Goal: Transaction & Acquisition: Purchase product/service

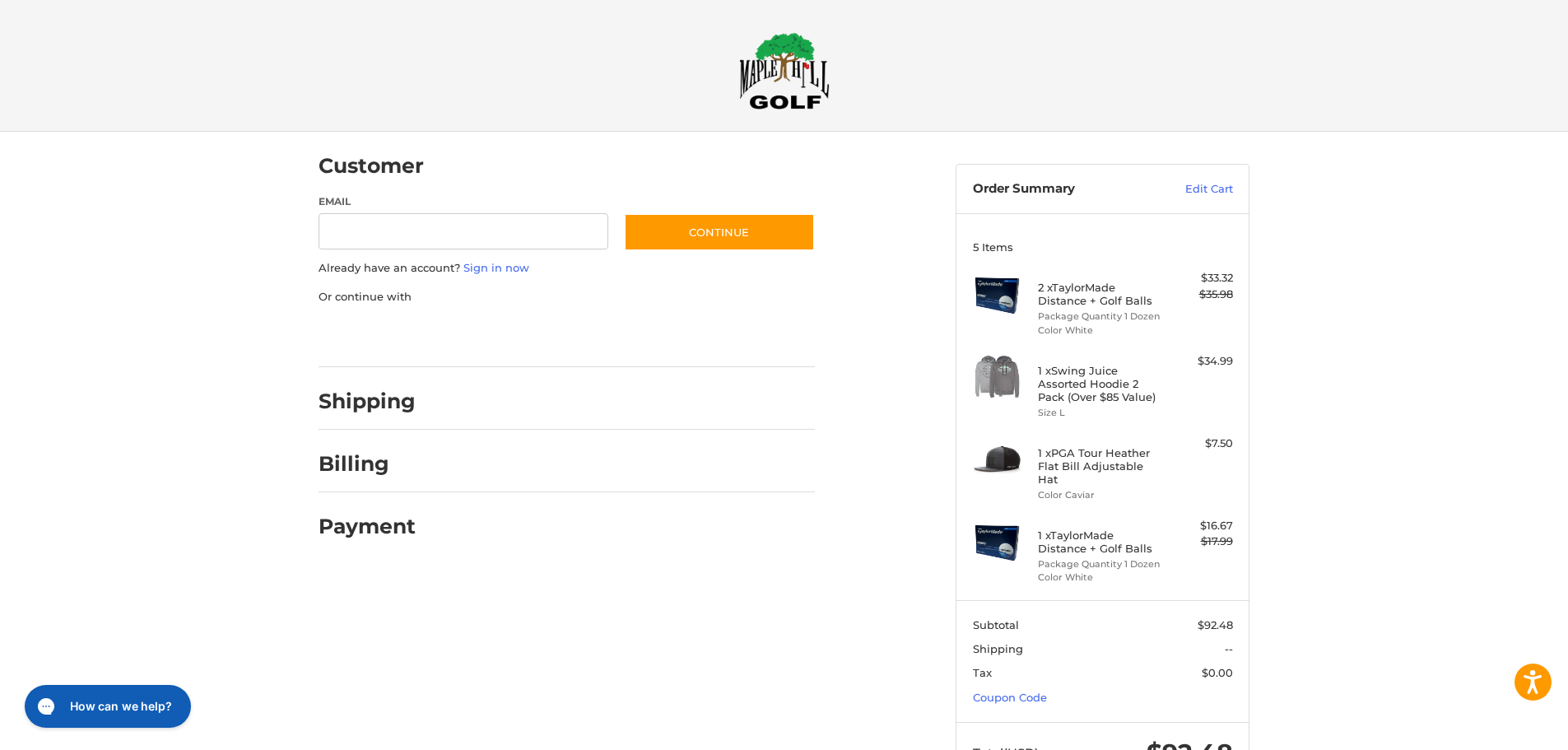
type input "**********"
click at [1034, 690] on link "Coupon Code" at bounding box center [1010, 696] width 74 height 13
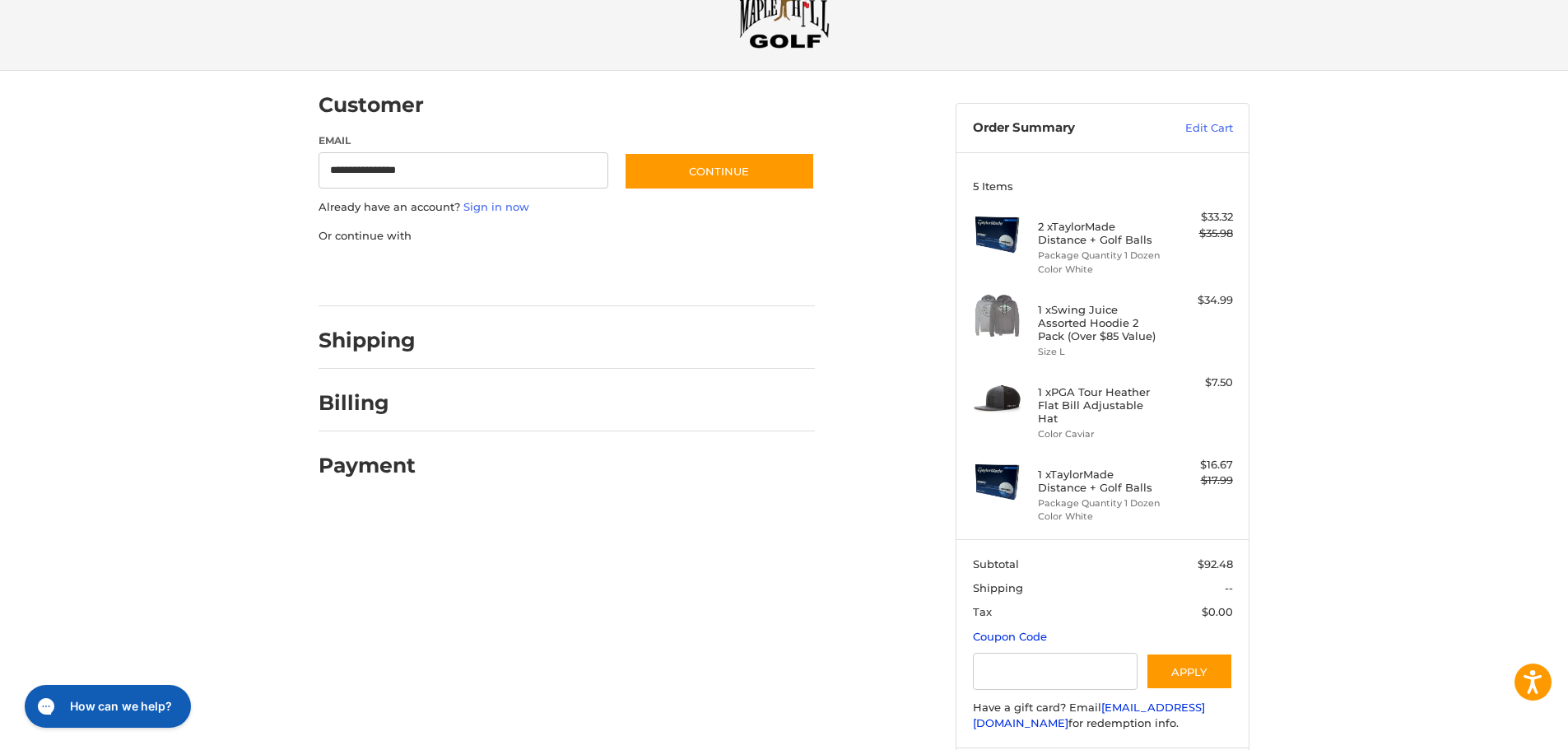
scroll to position [141, 0]
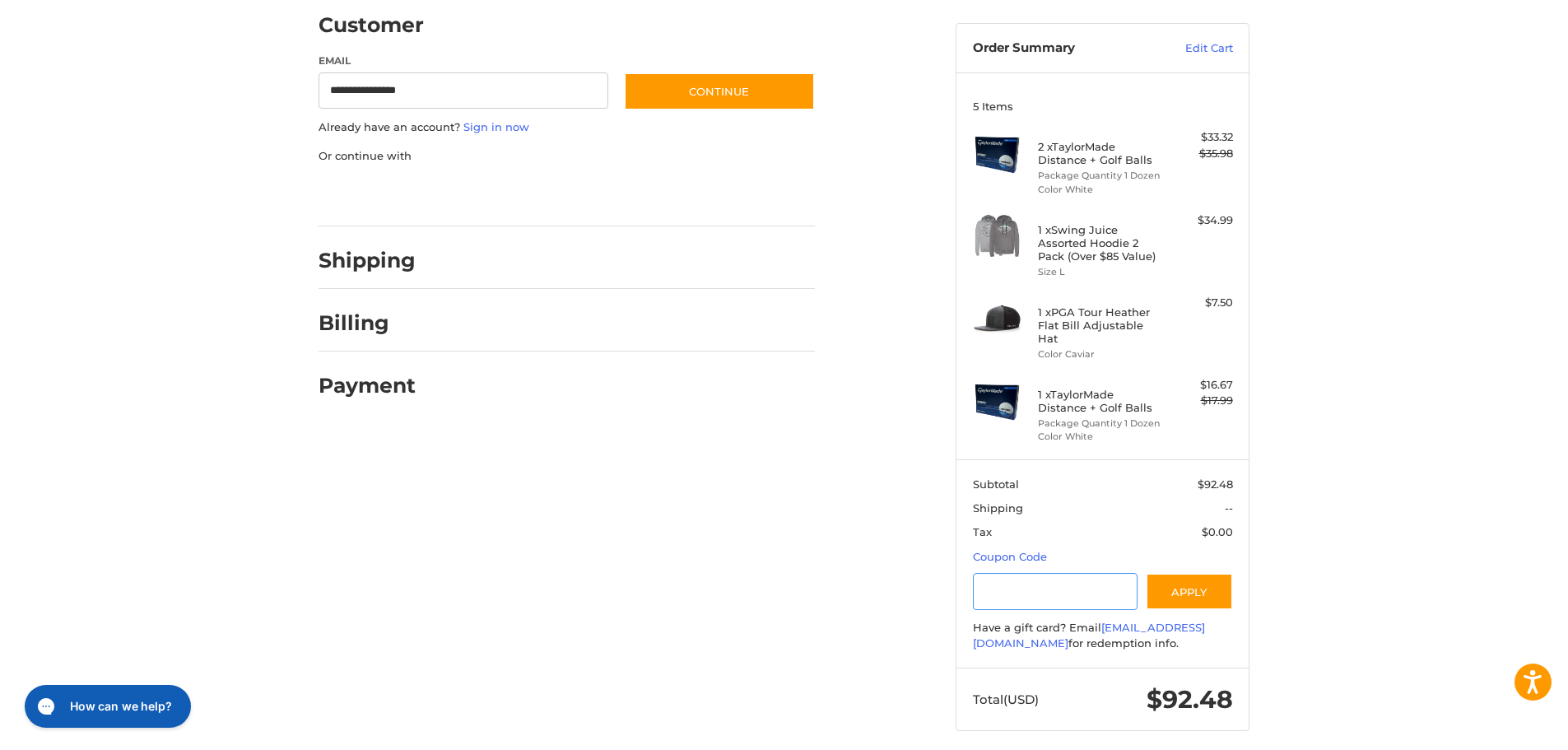
click at [1004, 573] on input "Gift Certificate or Coupon Code" at bounding box center [1055, 591] width 165 height 37
paste input "*********"
type input "*********"
click at [1176, 588] on button "Apply" at bounding box center [1188, 591] width 87 height 37
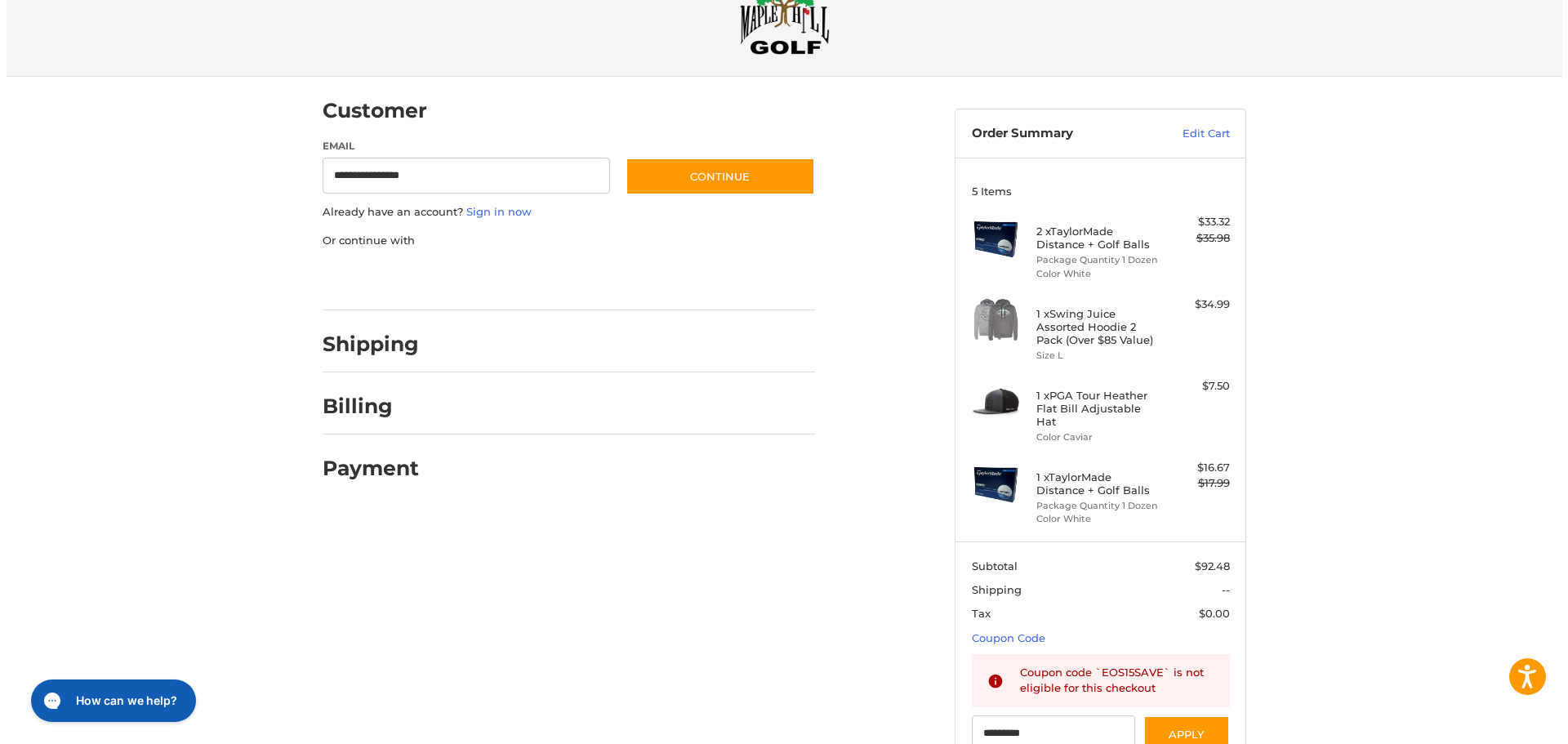
scroll to position [82, 0]
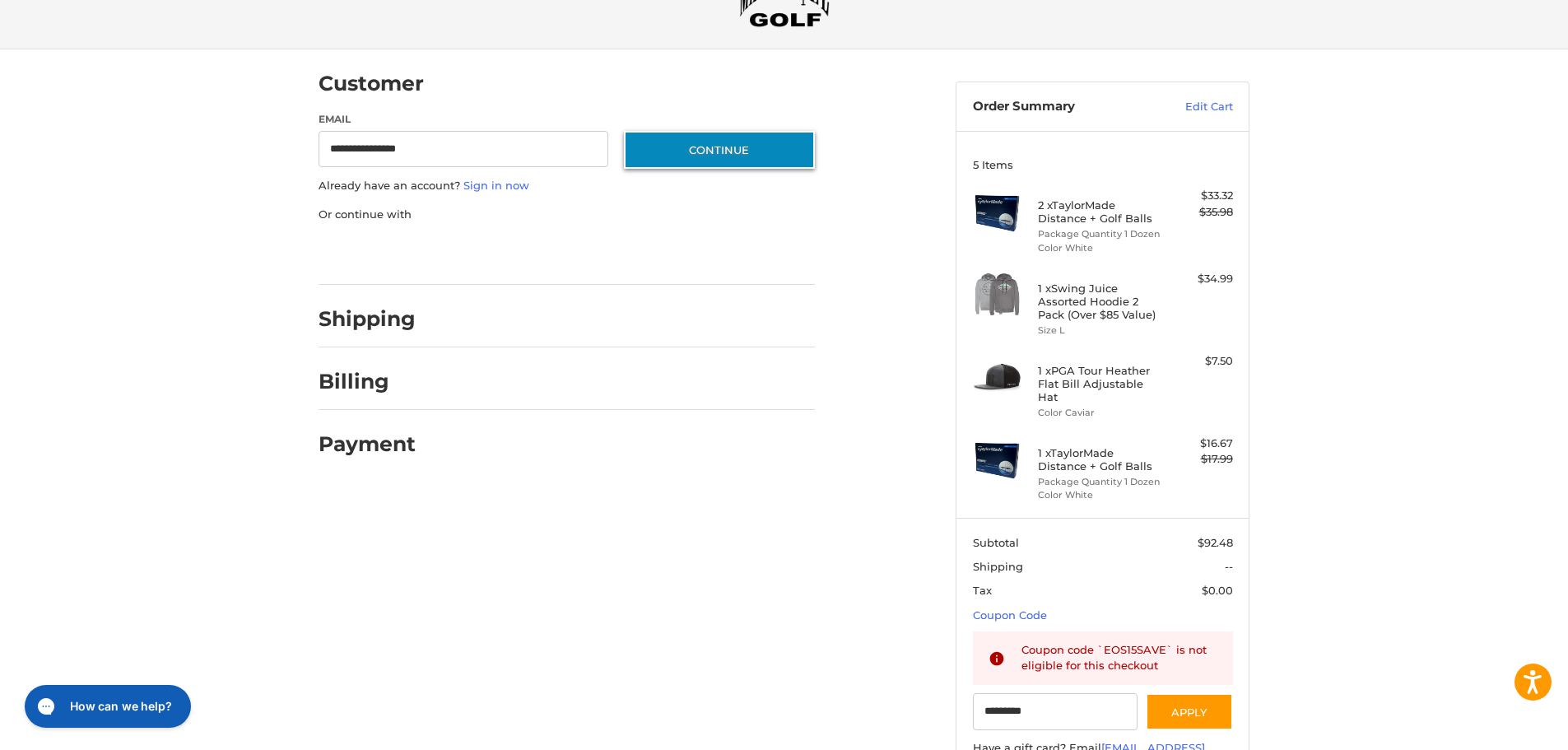
click at [688, 147] on button "Continue" at bounding box center [718, 150] width 191 height 38
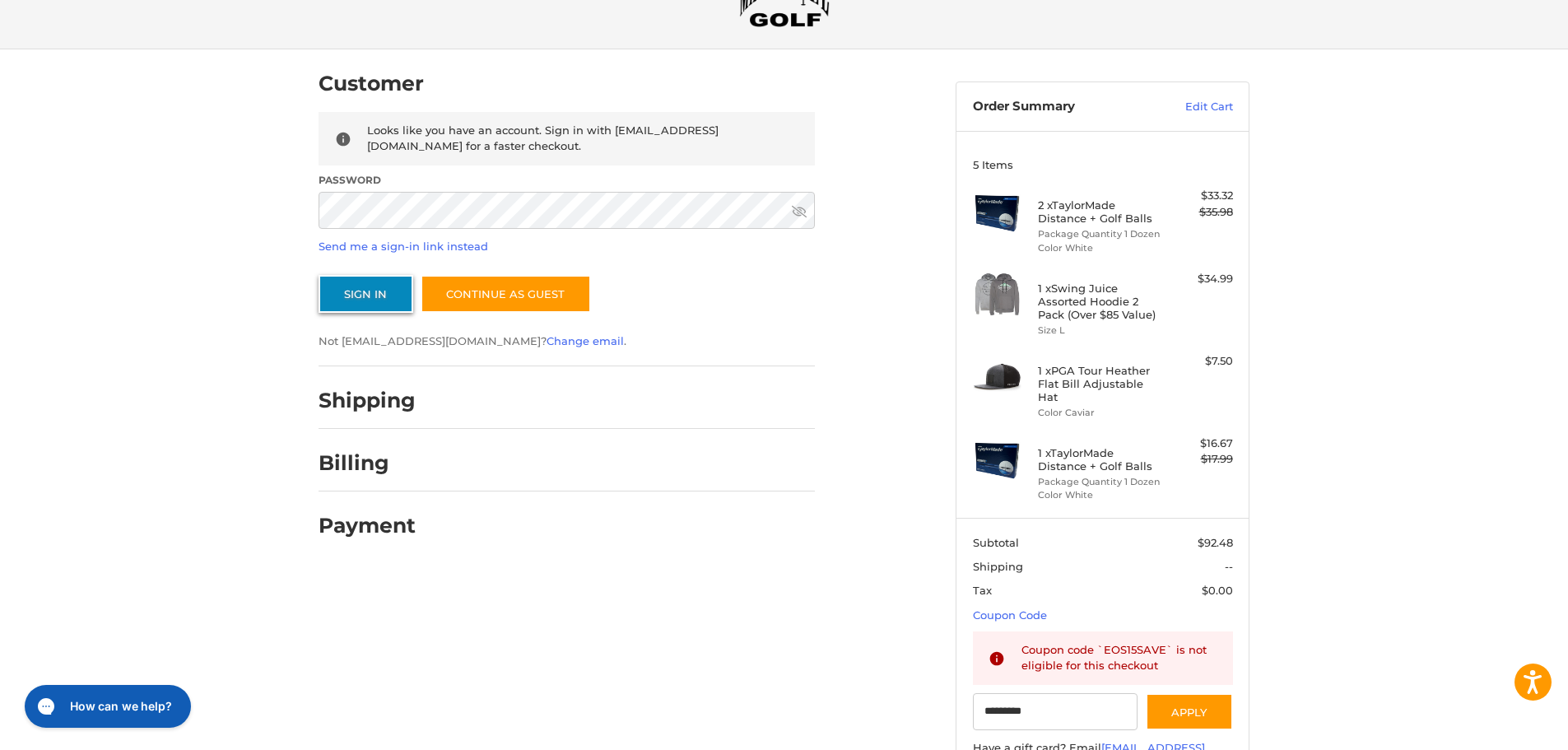
click at [375, 295] on button "Sign In" at bounding box center [365, 294] width 95 height 38
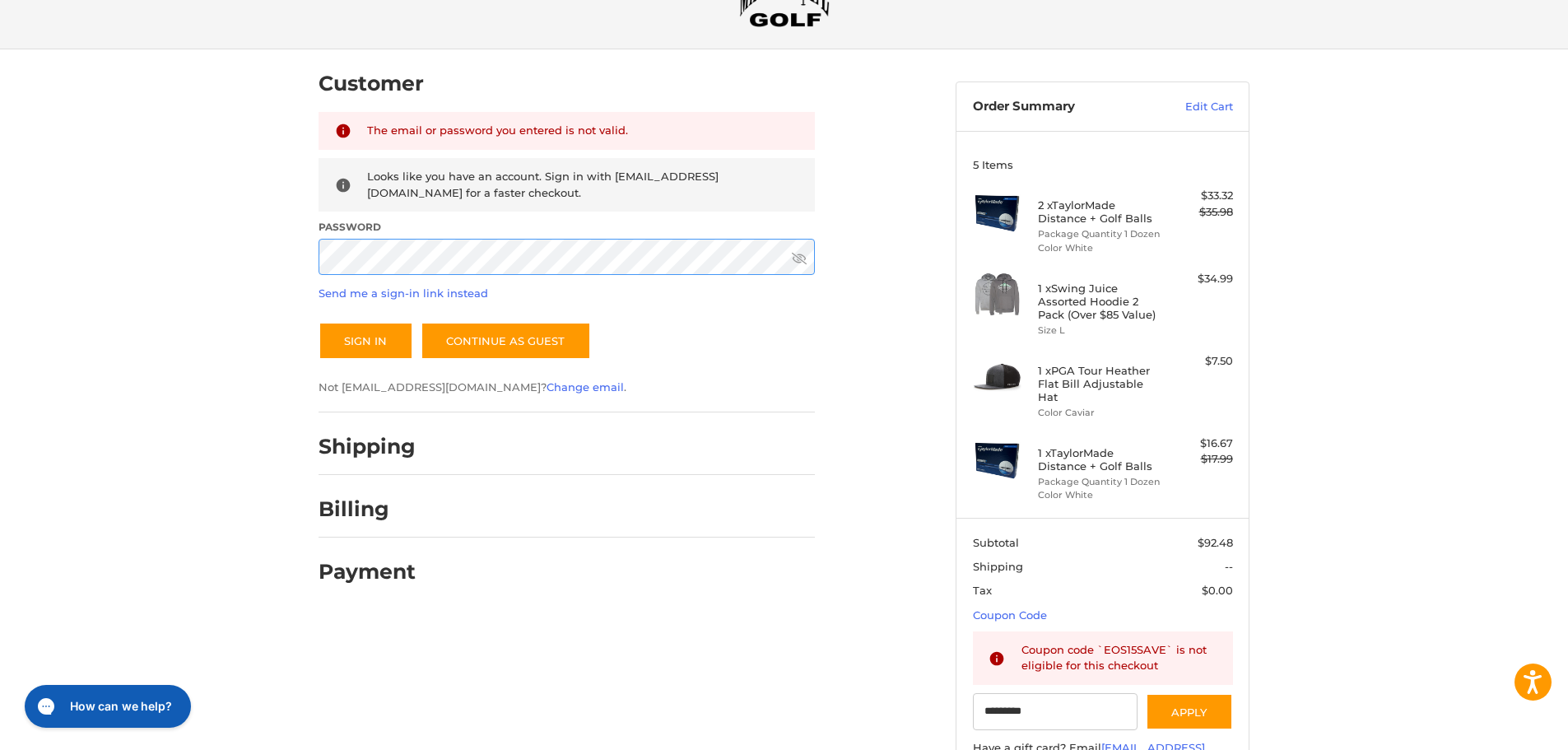
click at [318, 275] on div at bounding box center [318, 275] width 0 height 0
click at [360, 349] on button "Sign In" at bounding box center [365, 341] width 95 height 38
click at [392, 292] on link "Send me a sign-in link instead" at bounding box center [402, 293] width 169 height 13
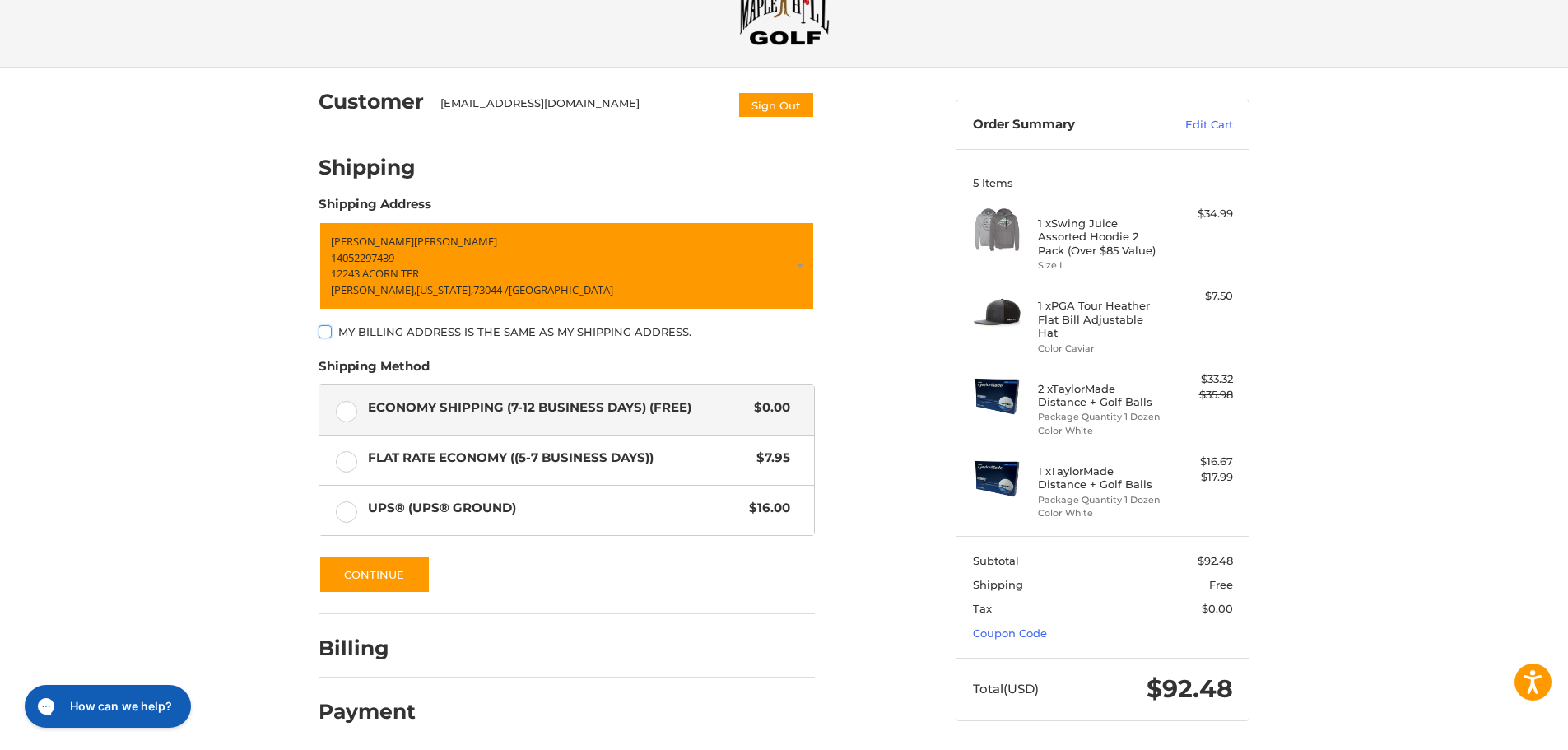
scroll to position [70, 0]
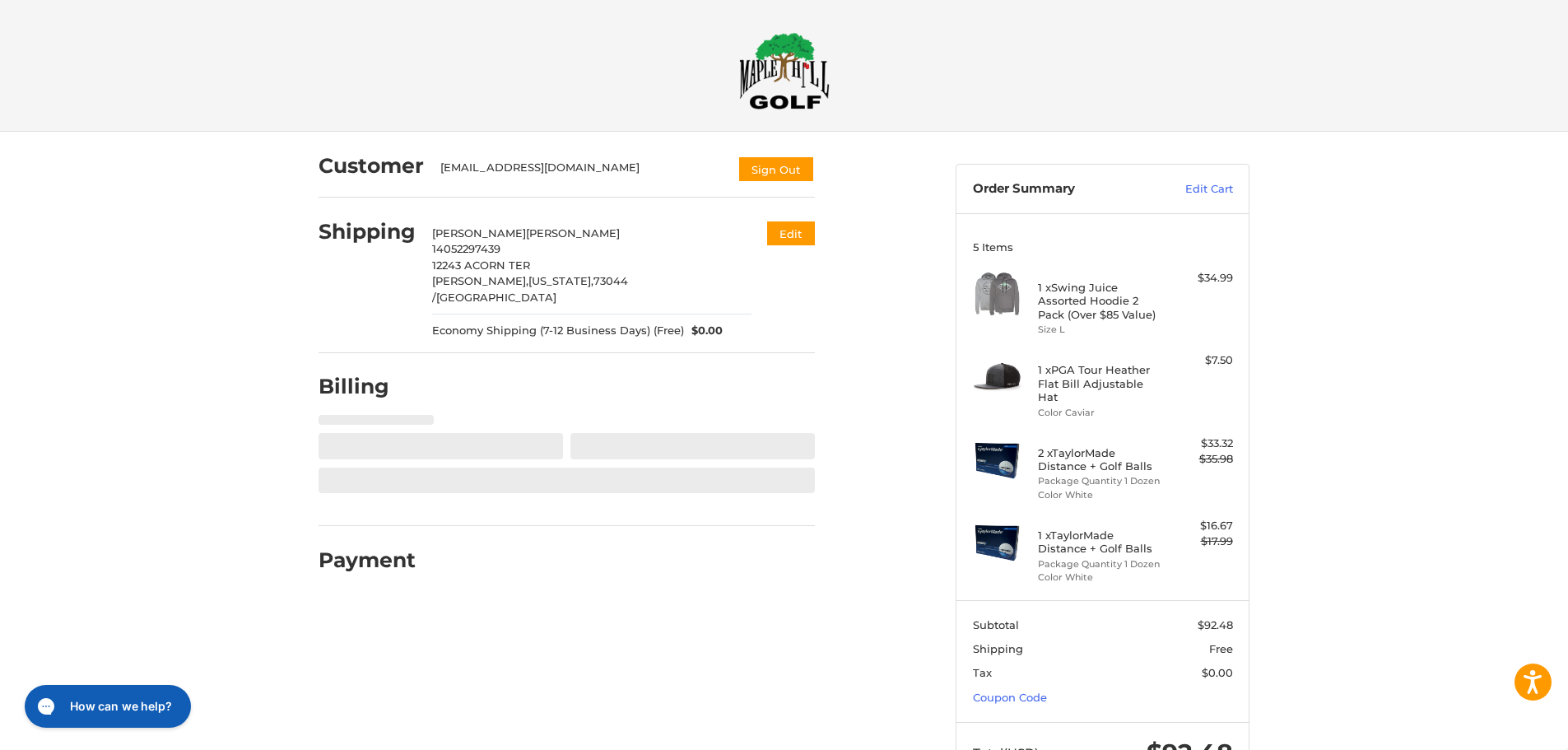
select select "**"
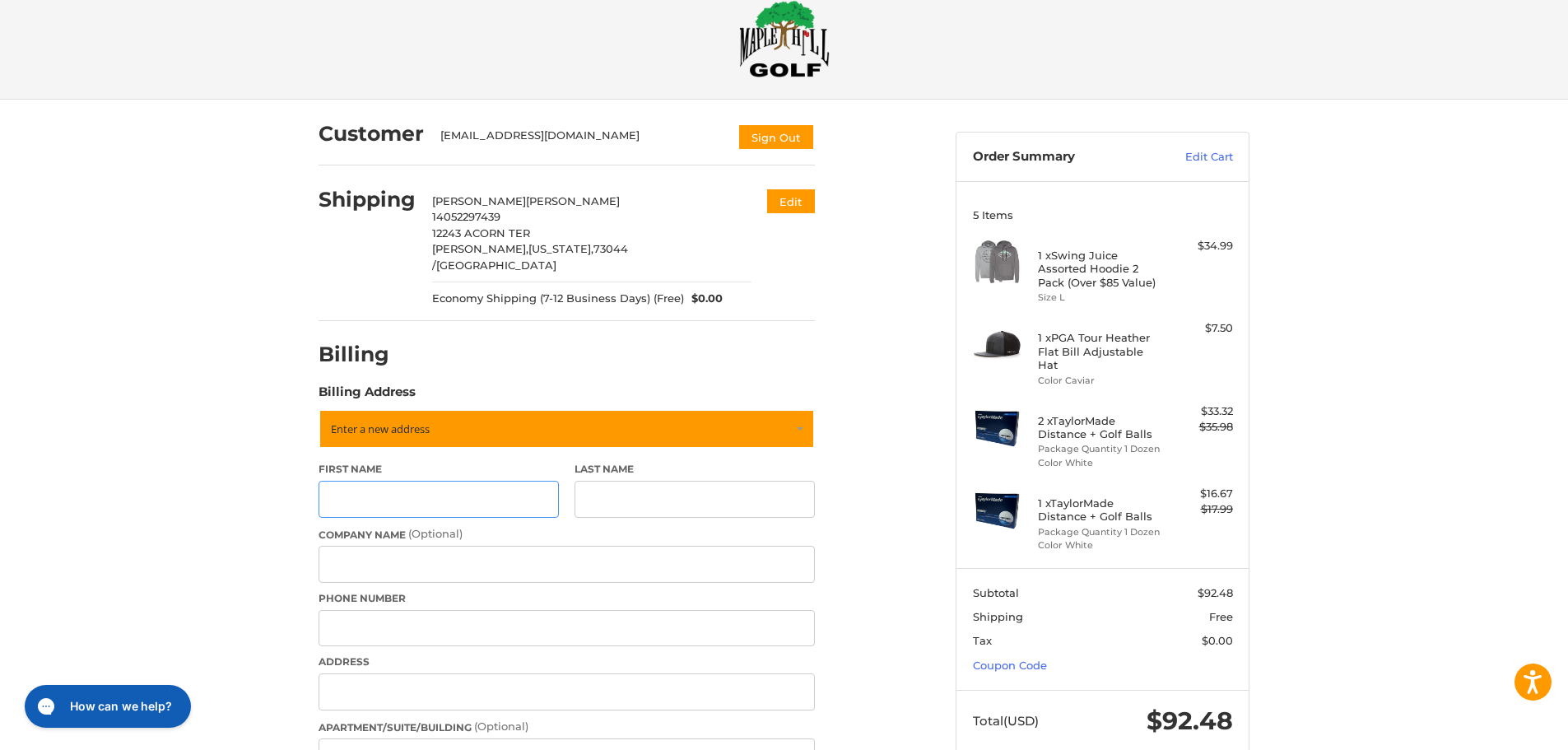
scroll to position [23, 0]
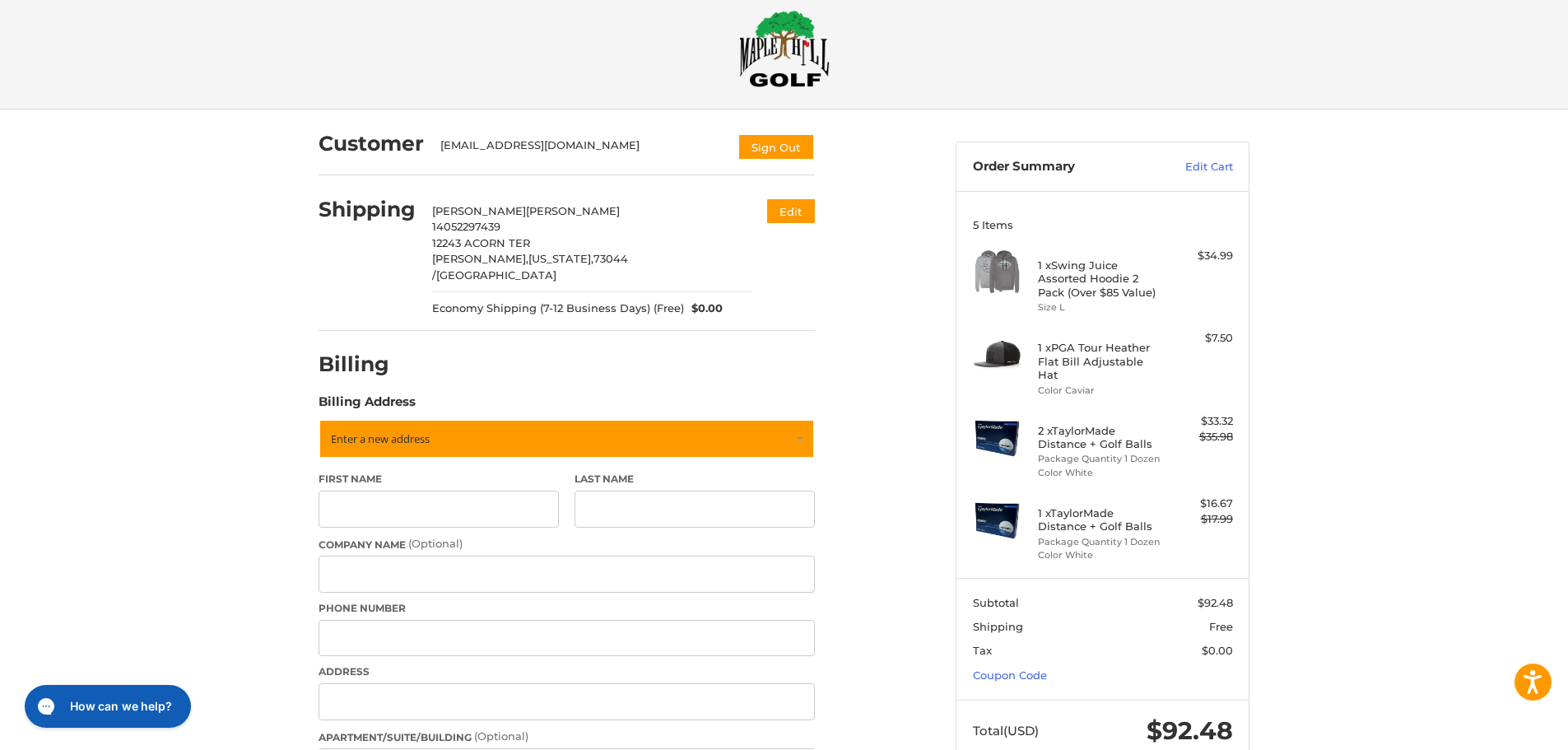
click at [526, 211] on span "[PERSON_NAME]" at bounding box center [573, 211] width 94 height 13
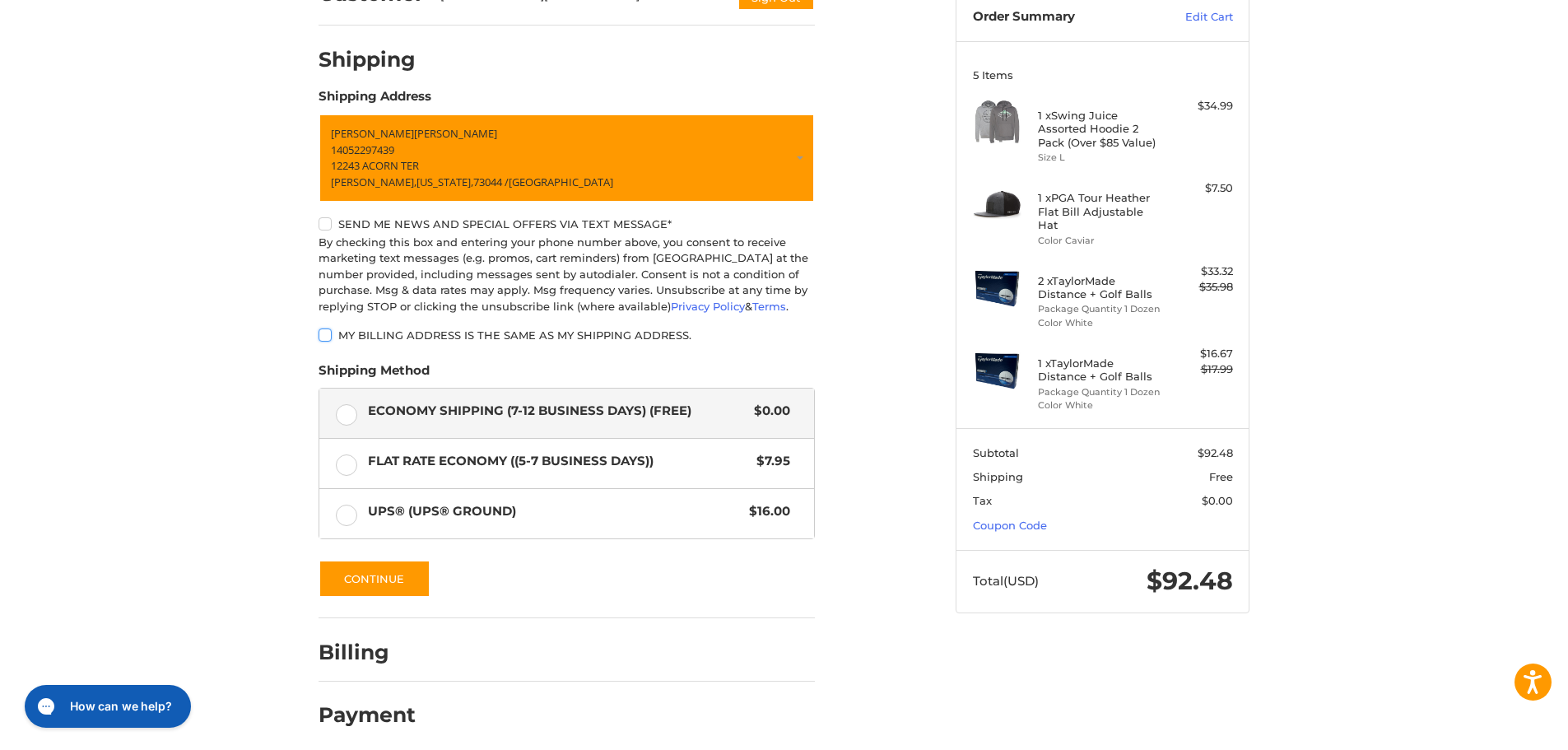
scroll to position [181, 0]
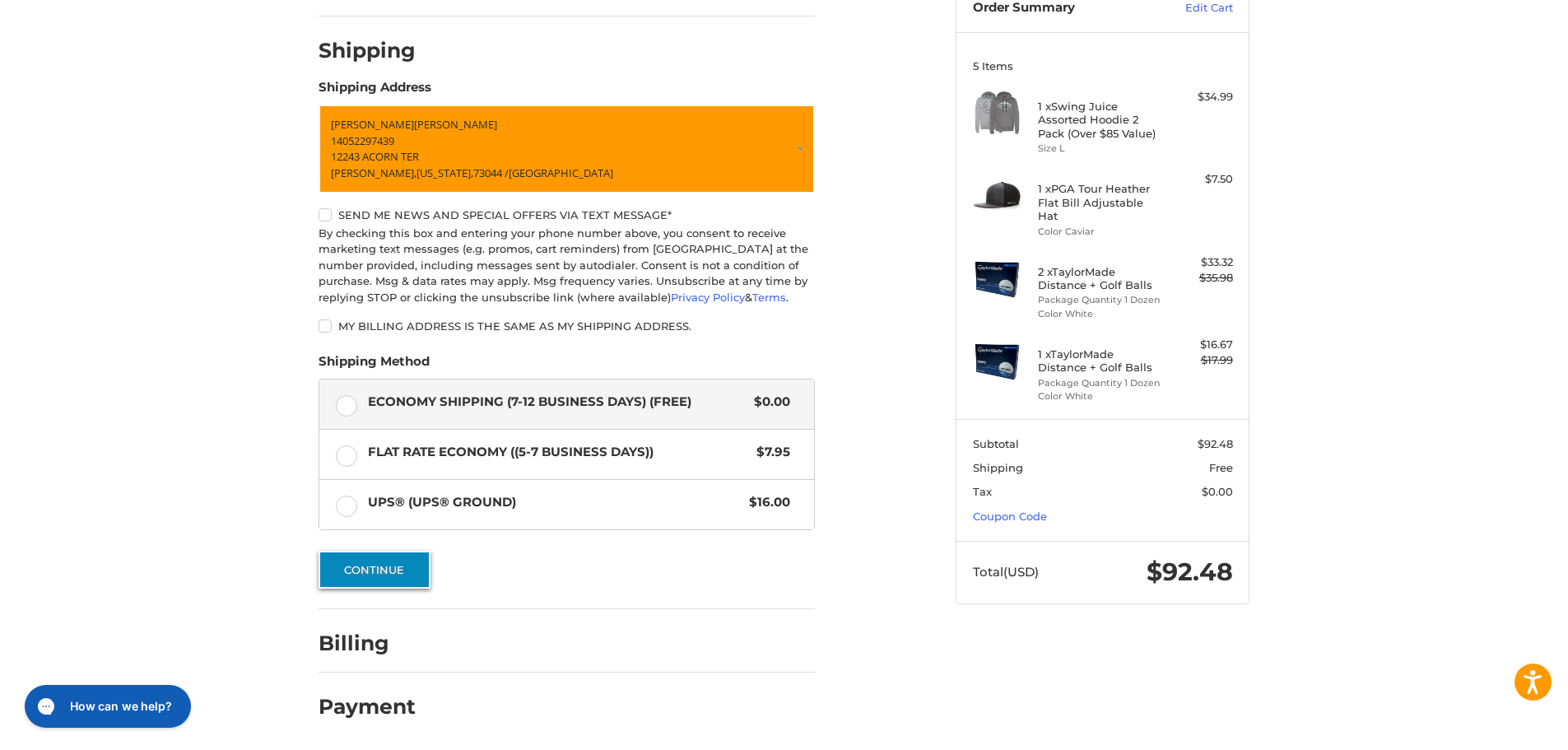
click at [372, 566] on button "Continue" at bounding box center [374, 569] width 112 height 38
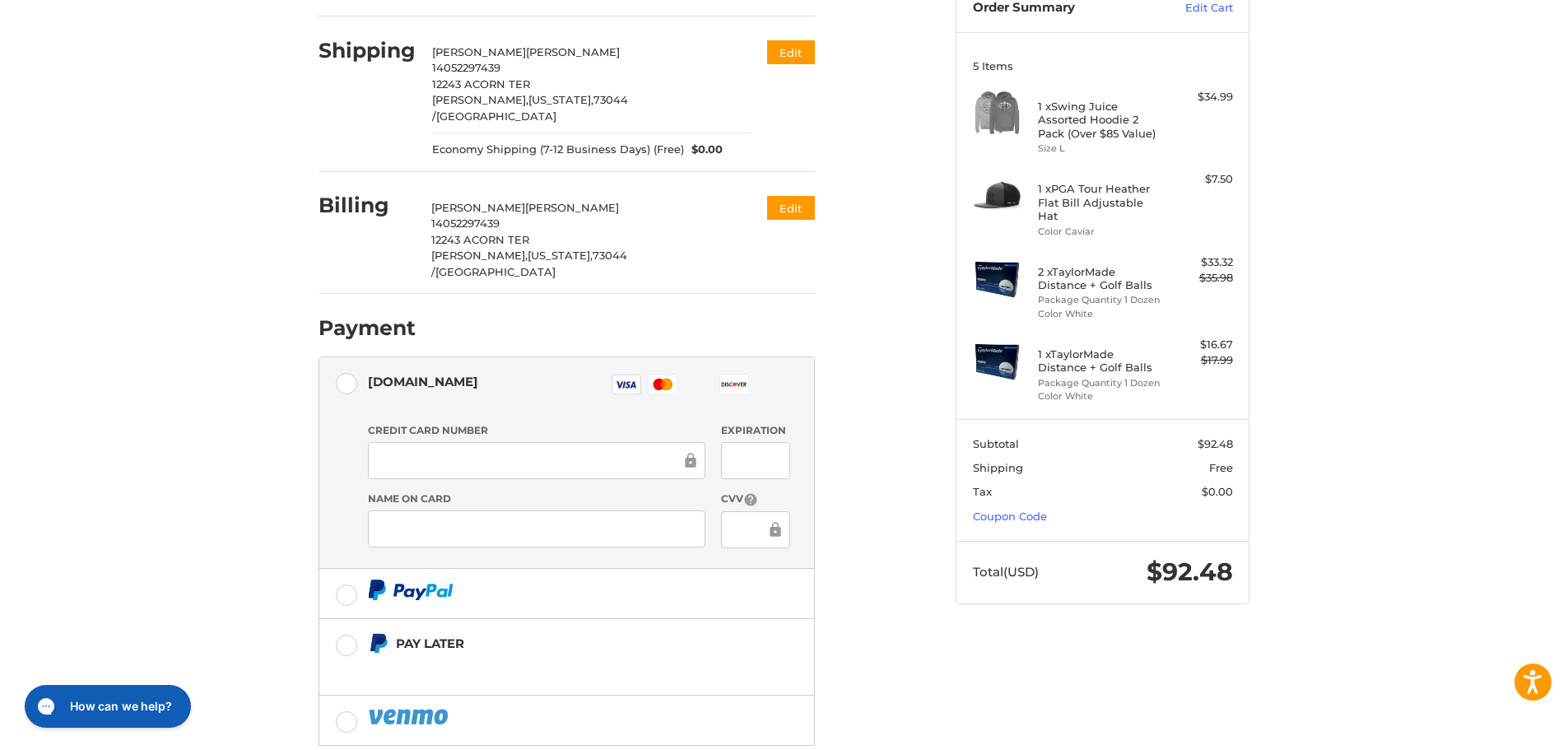
scroll to position [248, 0]
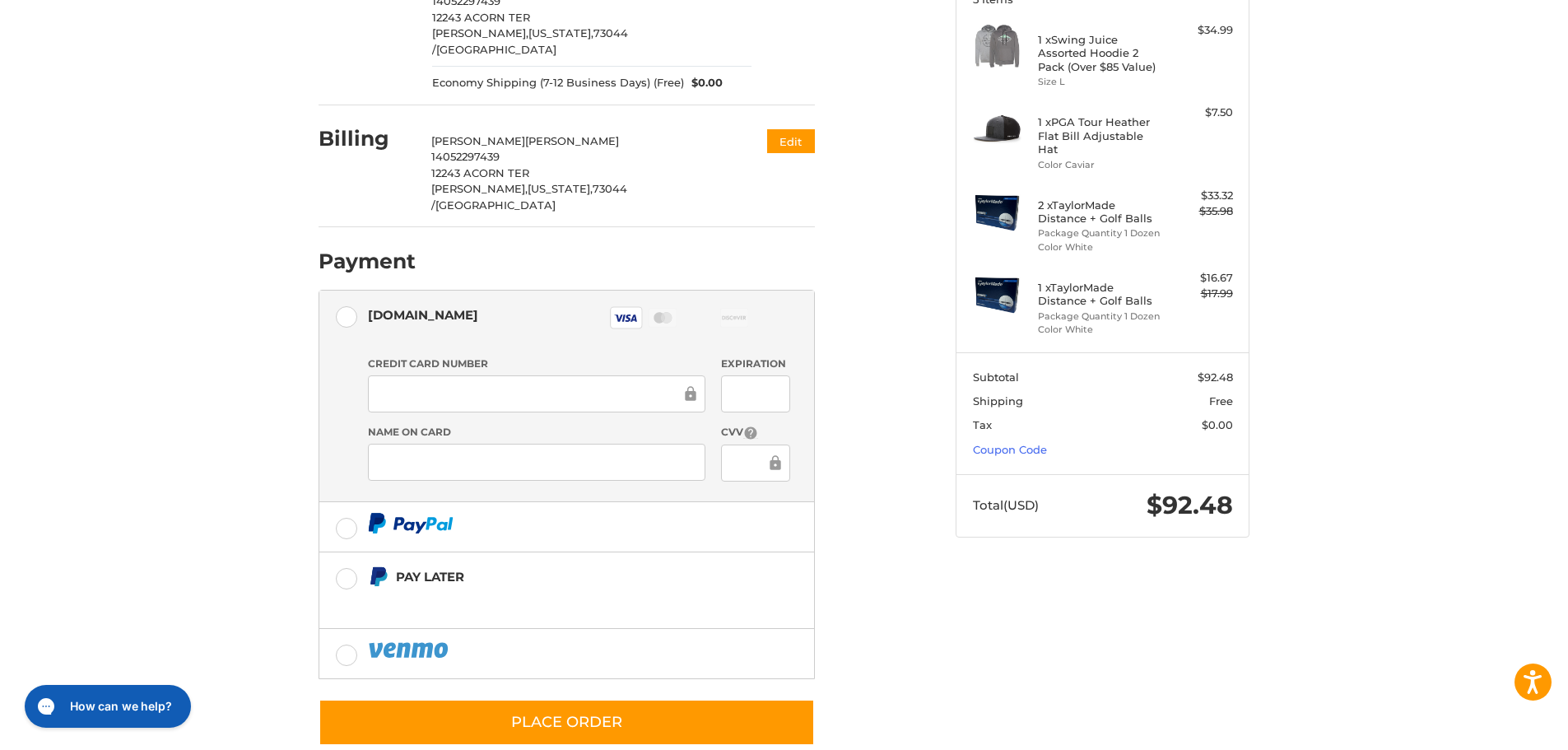
click at [253, 354] on div "Customer stu77w@yahoo.com Sign Out Shipping STUART WINTRODE 14052297439 12243 A…" at bounding box center [784, 332] width 1568 height 897
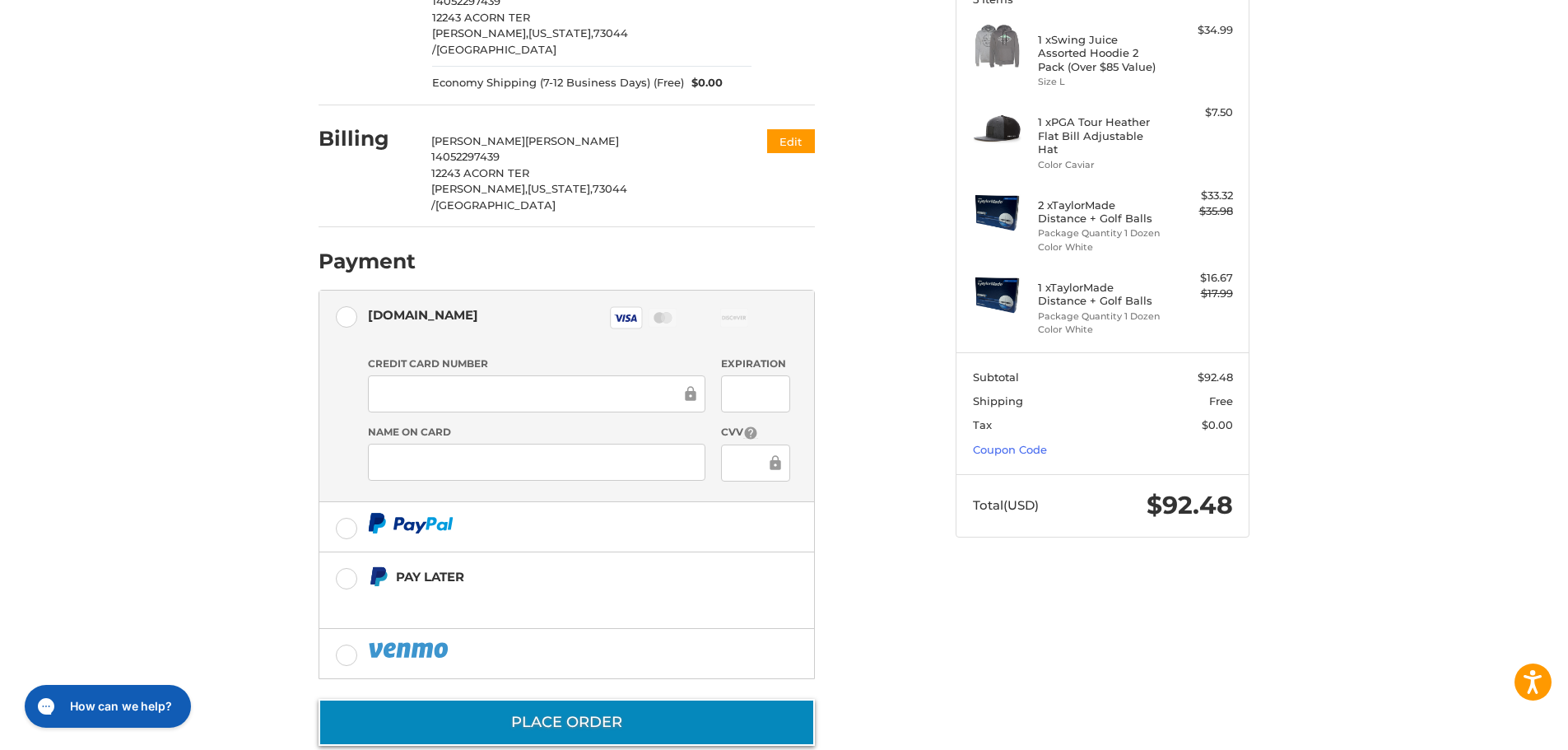
click at [546, 699] on button "Place Order" at bounding box center [566, 723] width 496 height 47
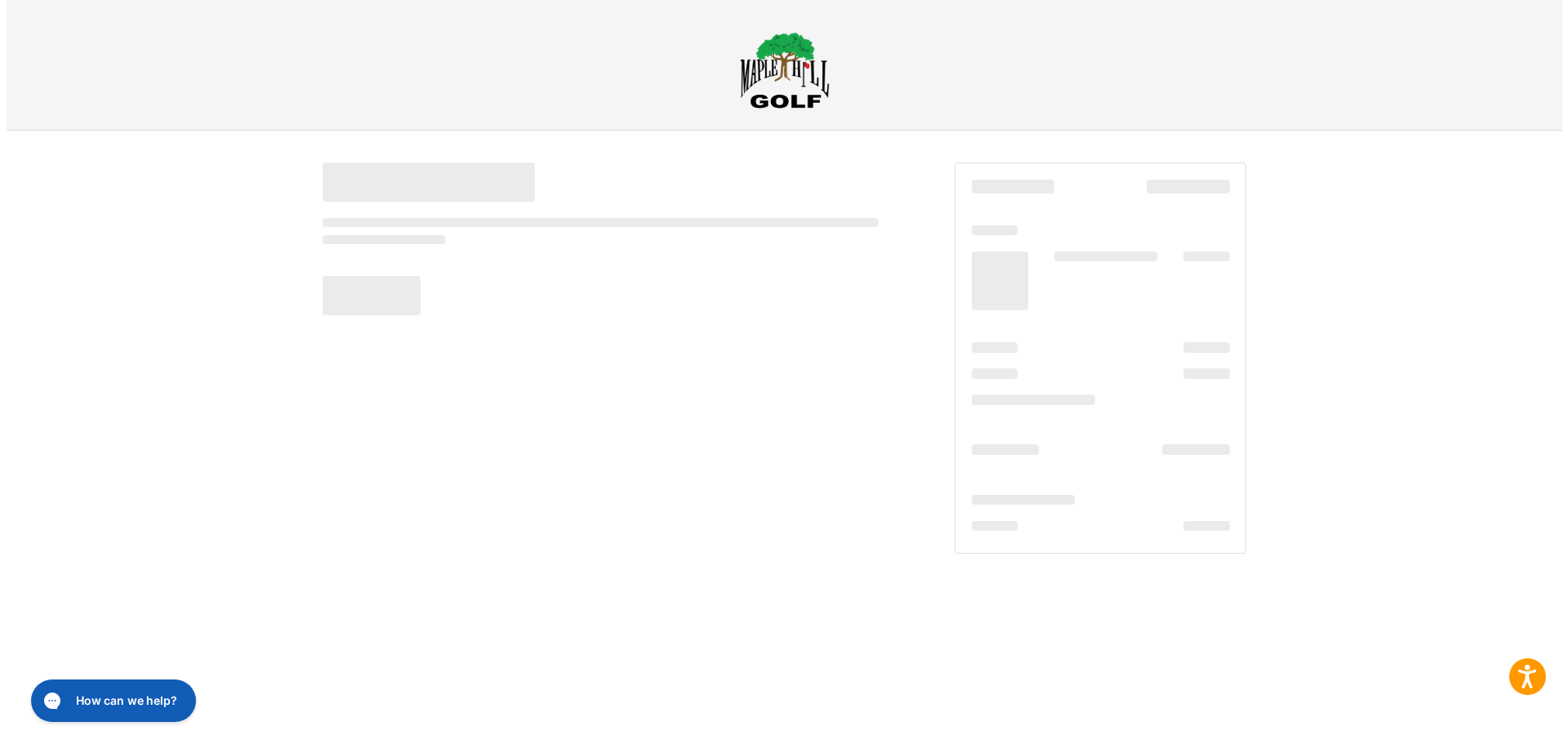
scroll to position [0, 0]
